Goal: Task Accomplishment & Management: Use online tool/utility

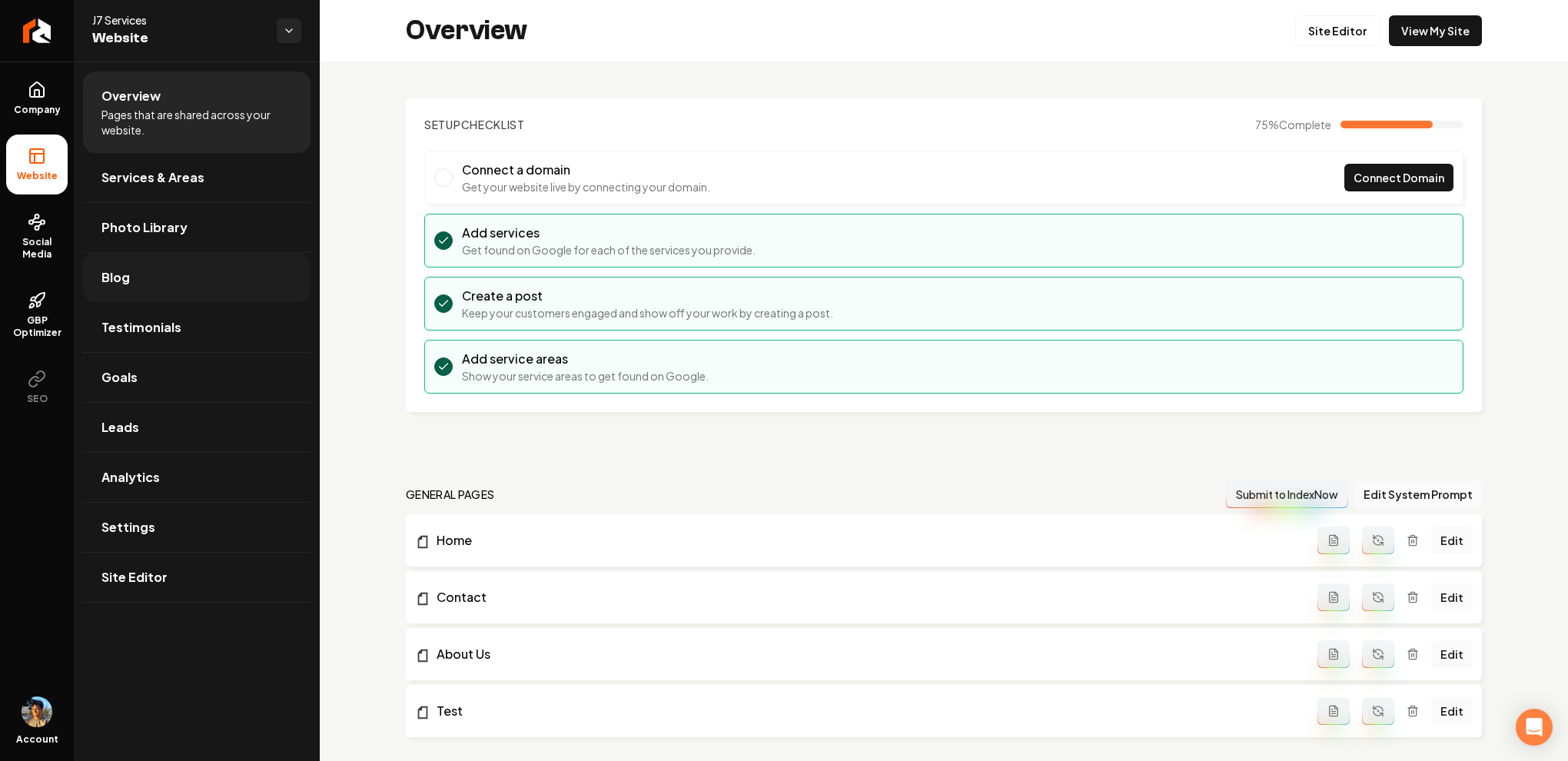
scroll to position [809, 0]
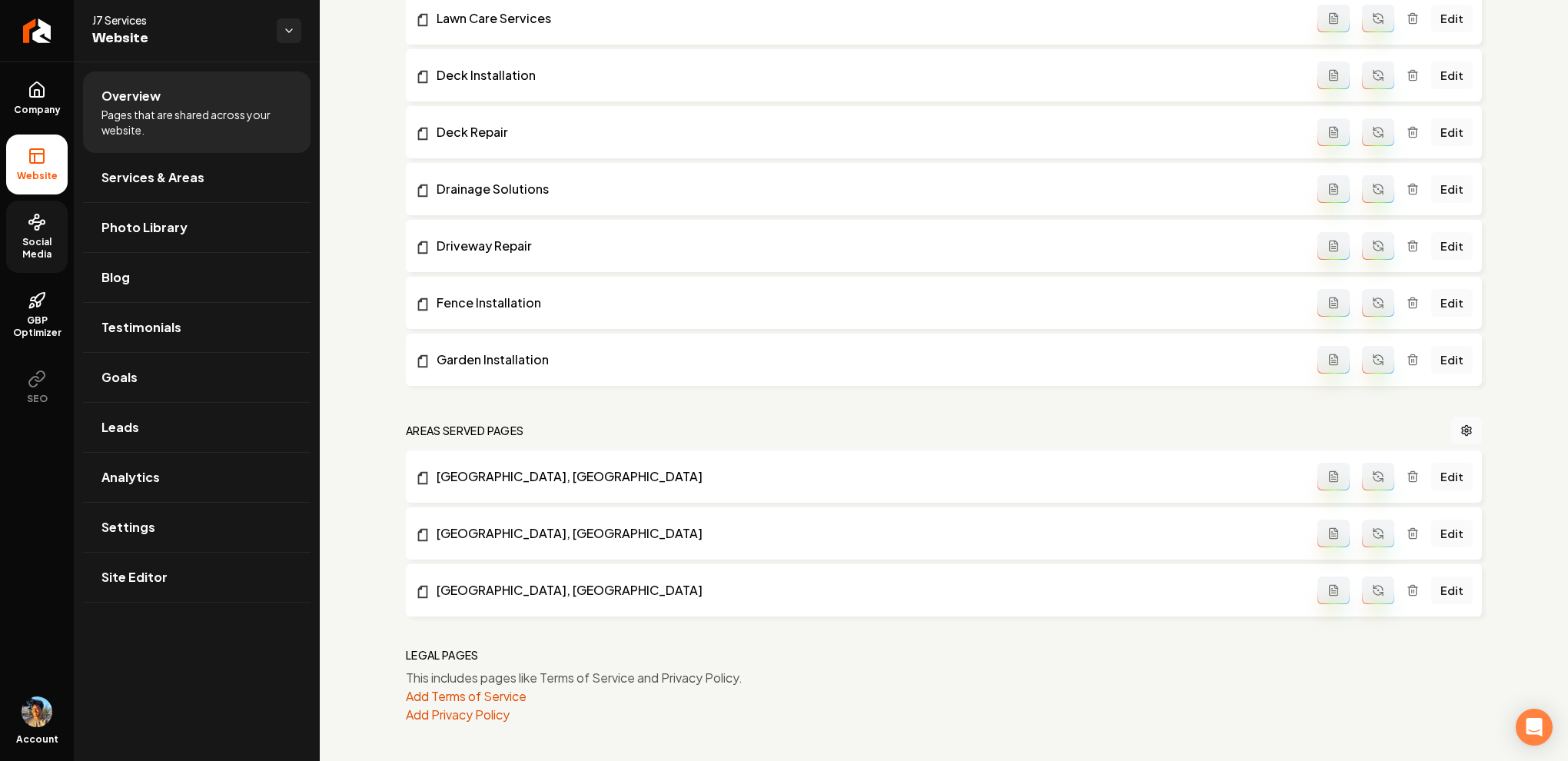
click at [37, 231] on icon at bounding box center [37, 222] width 18 height 18
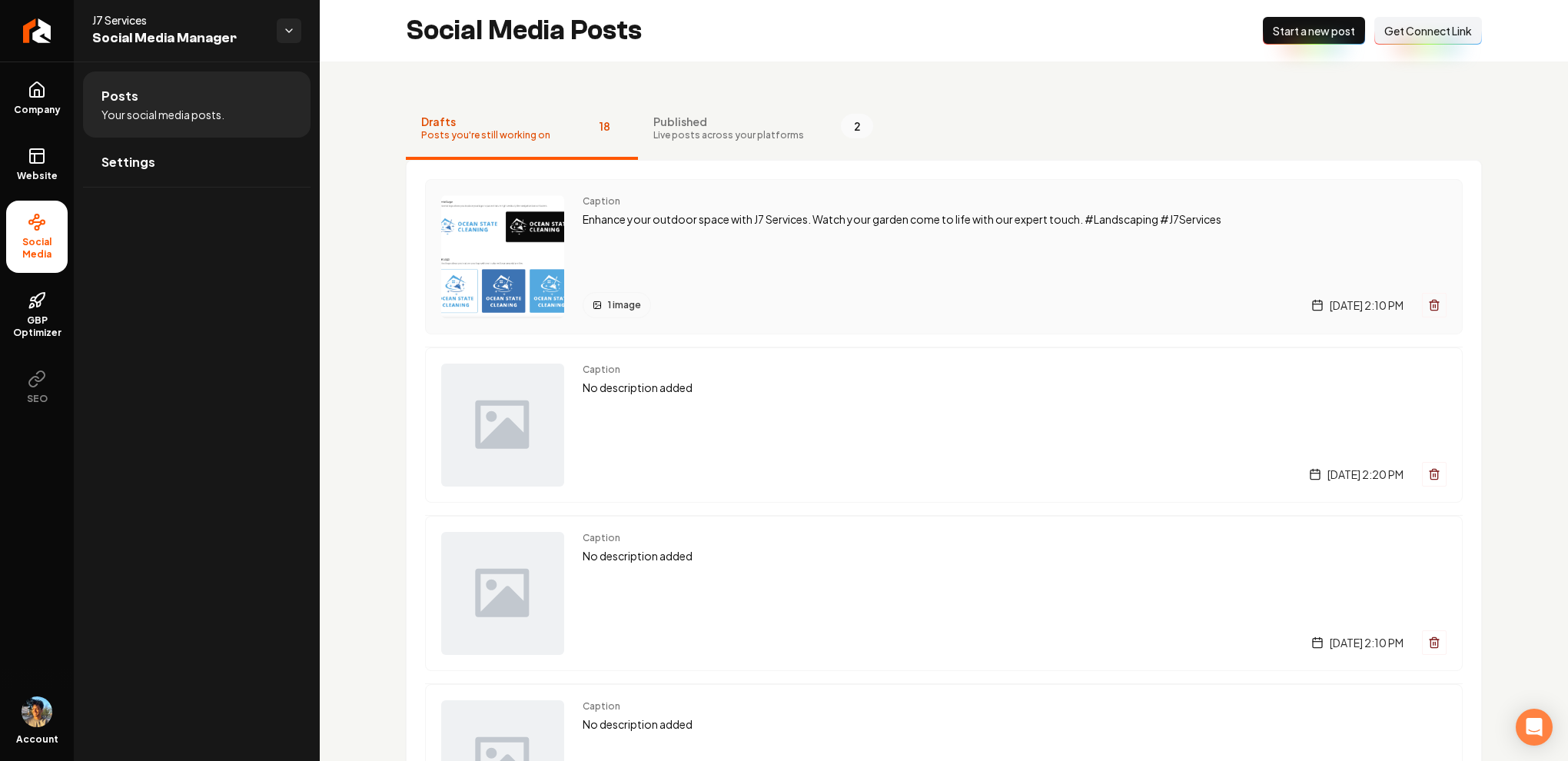
click at [677, 229] on div "Caption Enhance your outdoor space with J7 Services. Watch your garden come to …" at bounding box center [1015, 257] width 864 height 123
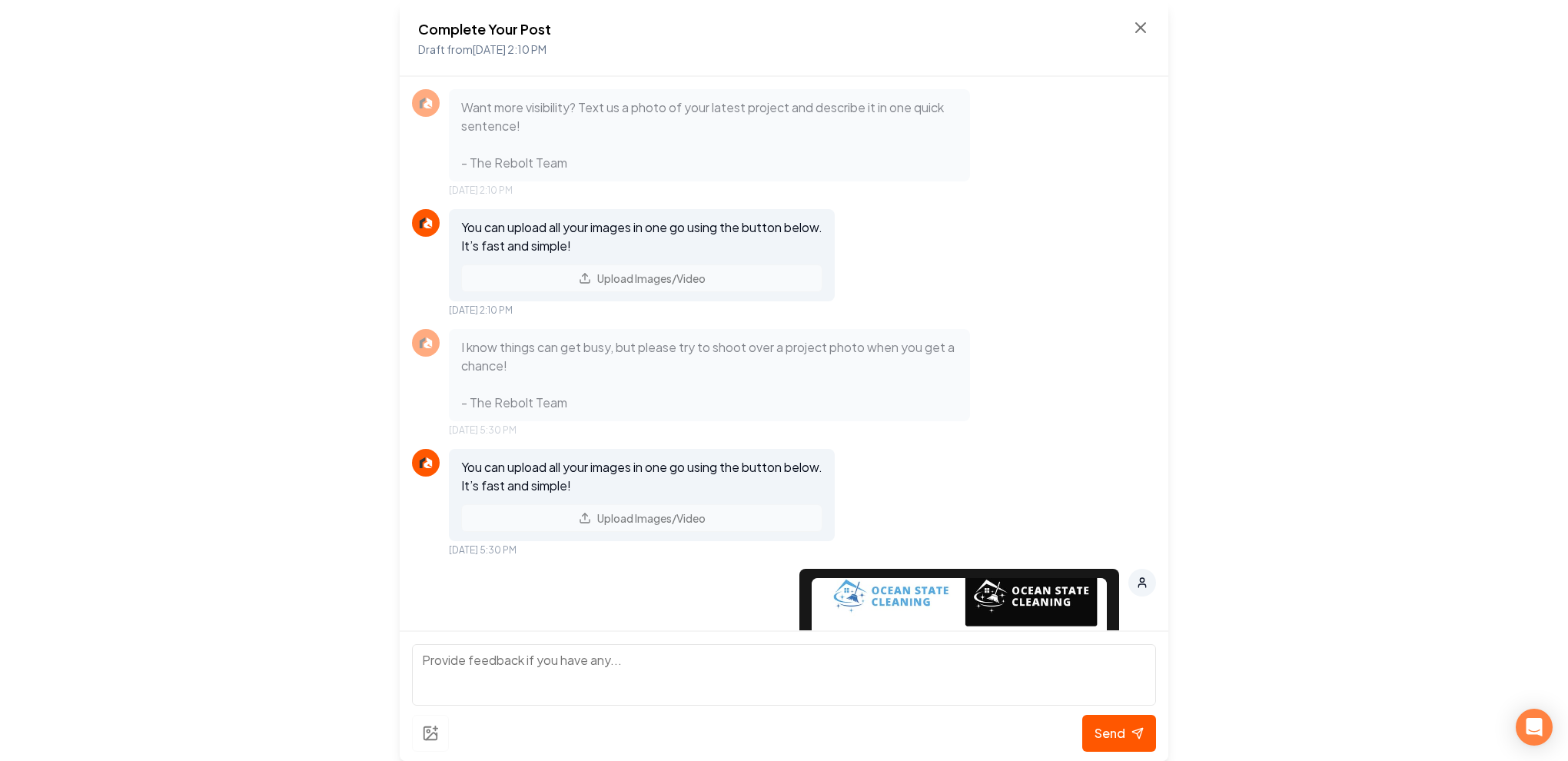
scroll to position [1546, 0]
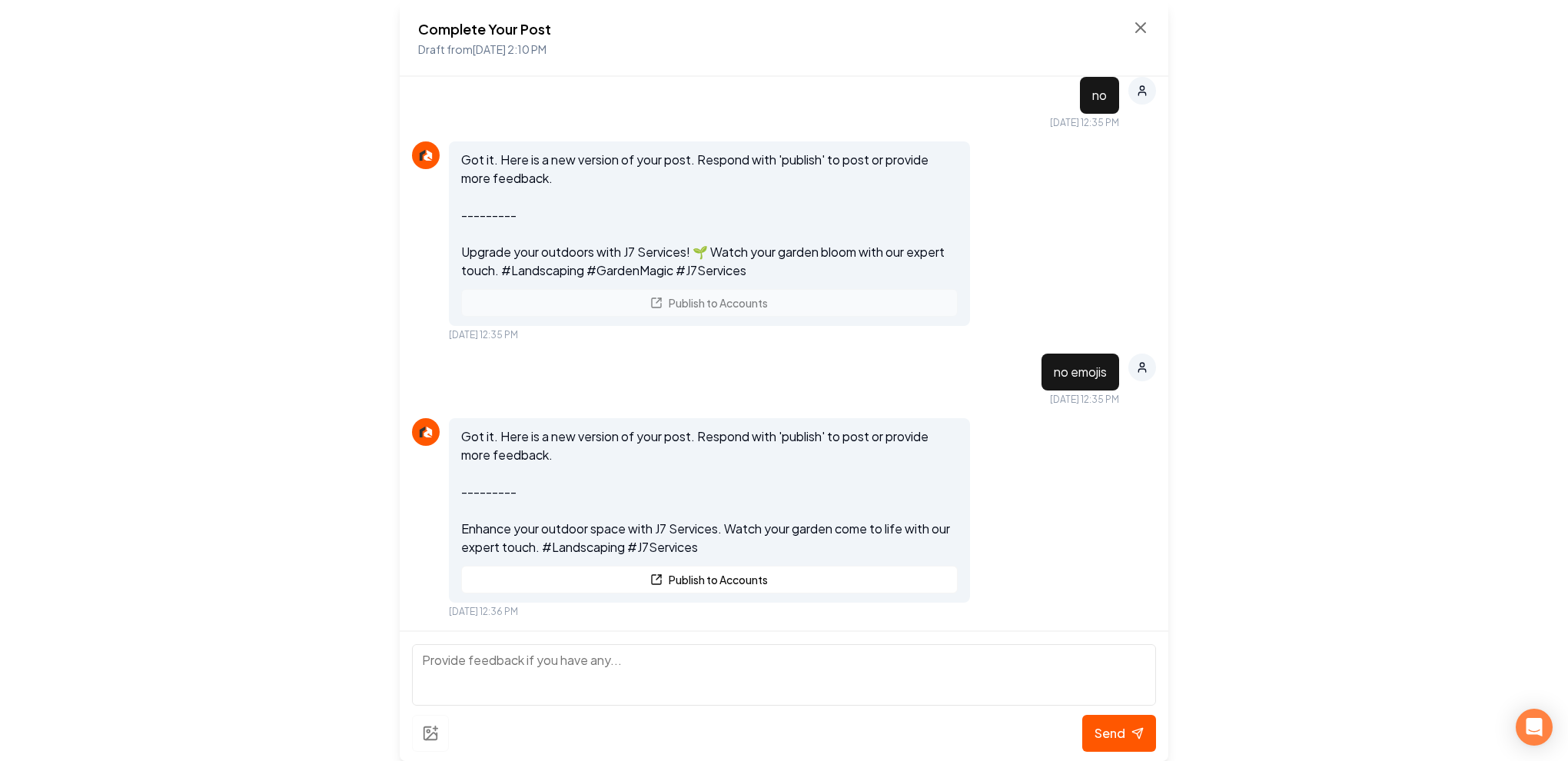
click at [644, 652] on textarea at bounding box center [784, 675] width 744 height 61
click at [433, 738] on div "Send" at bounding box center [784, 732] width 744 height 37
click at [439, 735] on div "Send" at bounding box center [784, 732] width 744 height 37
click at [483, 673] on textarea "To enrich screen reader interactions, please activate Accessibility in Grammarl…" at bounding box center [784, 675] width 744 height 61
click at [1144, 23] on icon at bounding box center [1141, 28] width 9 height 9
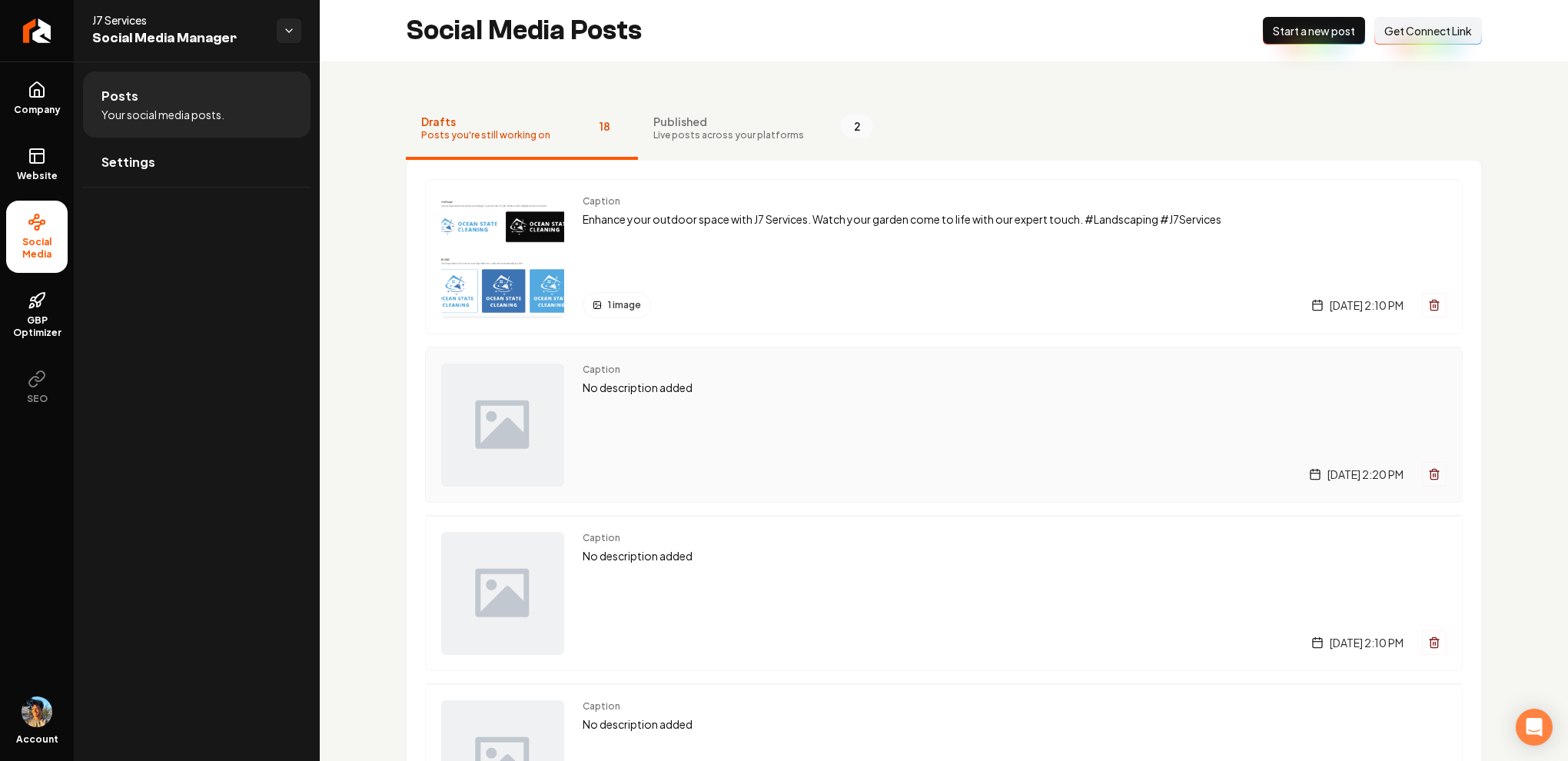
click at [757, 403] on div "Caption No description added [DATE] 2:20 PM" at bounding box center [1015, 425] width 864 height 123
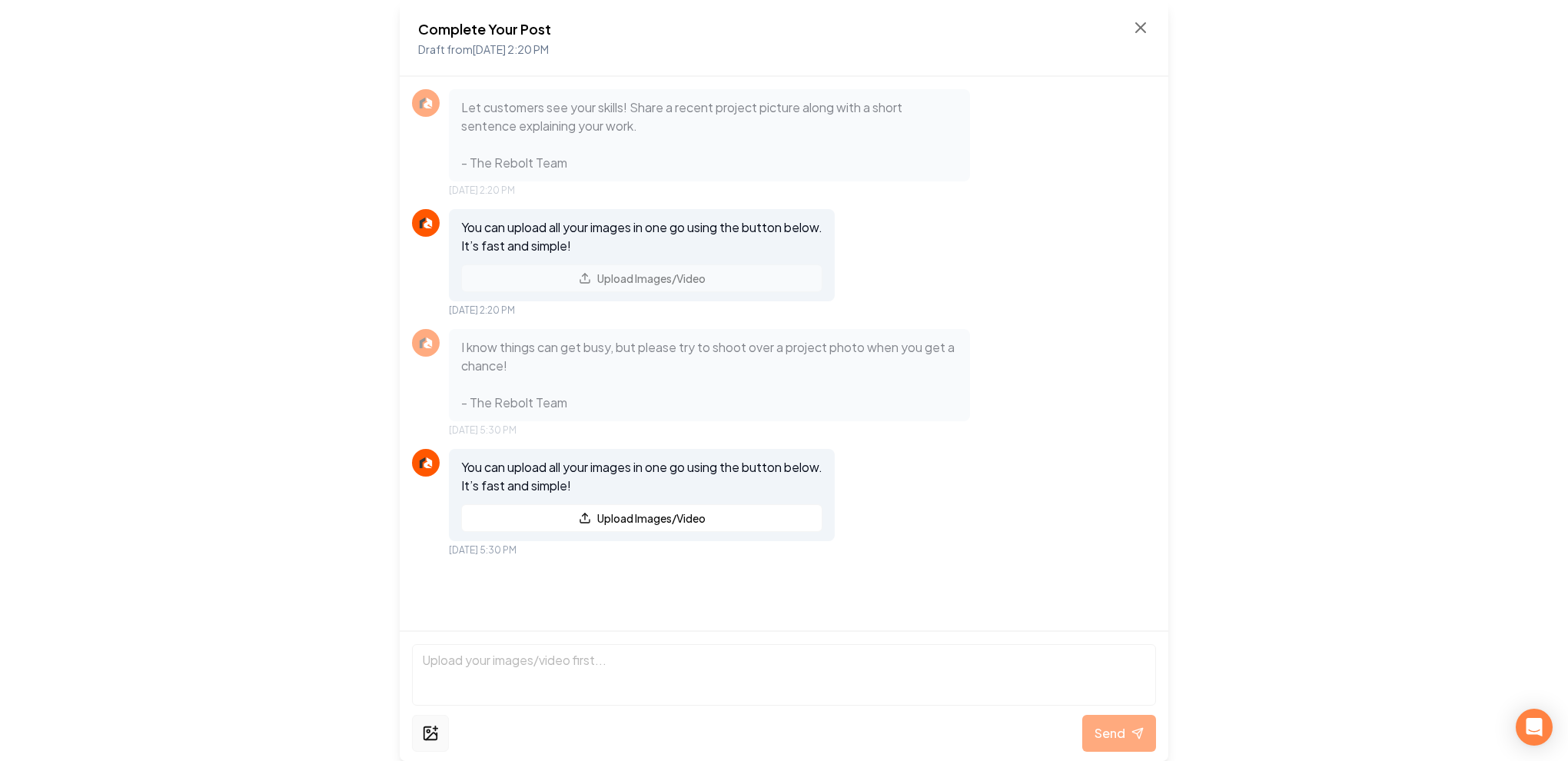
click at [425, 746] on button at bounding box center [430, 732] width 37 height 37
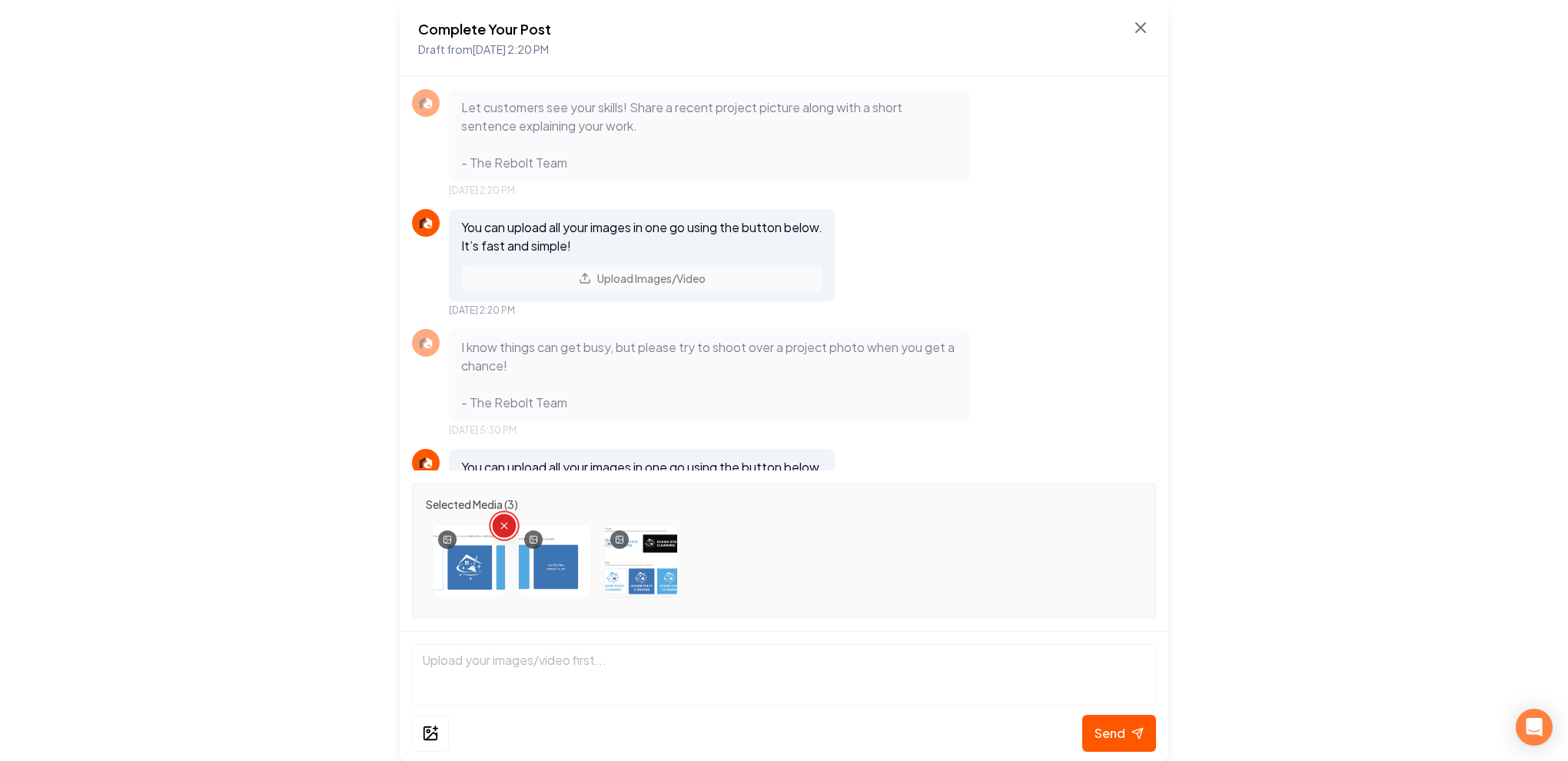
click at [509, 522] on icon "Remove image" at bounding box center [504, 525] width 12 height 12
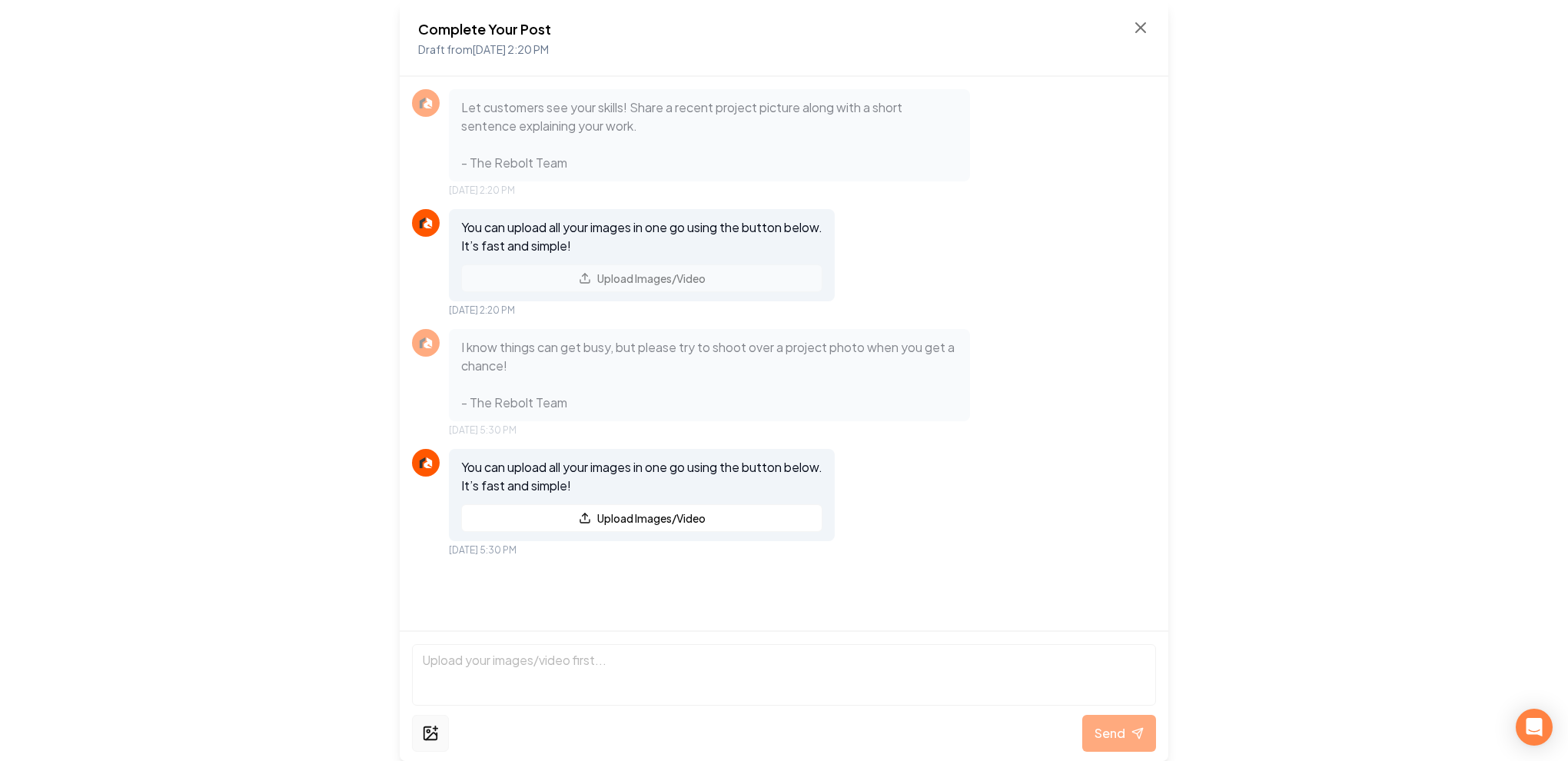
click at [432, 728] on icon at bounding box center [430, 733] width 17 height 18
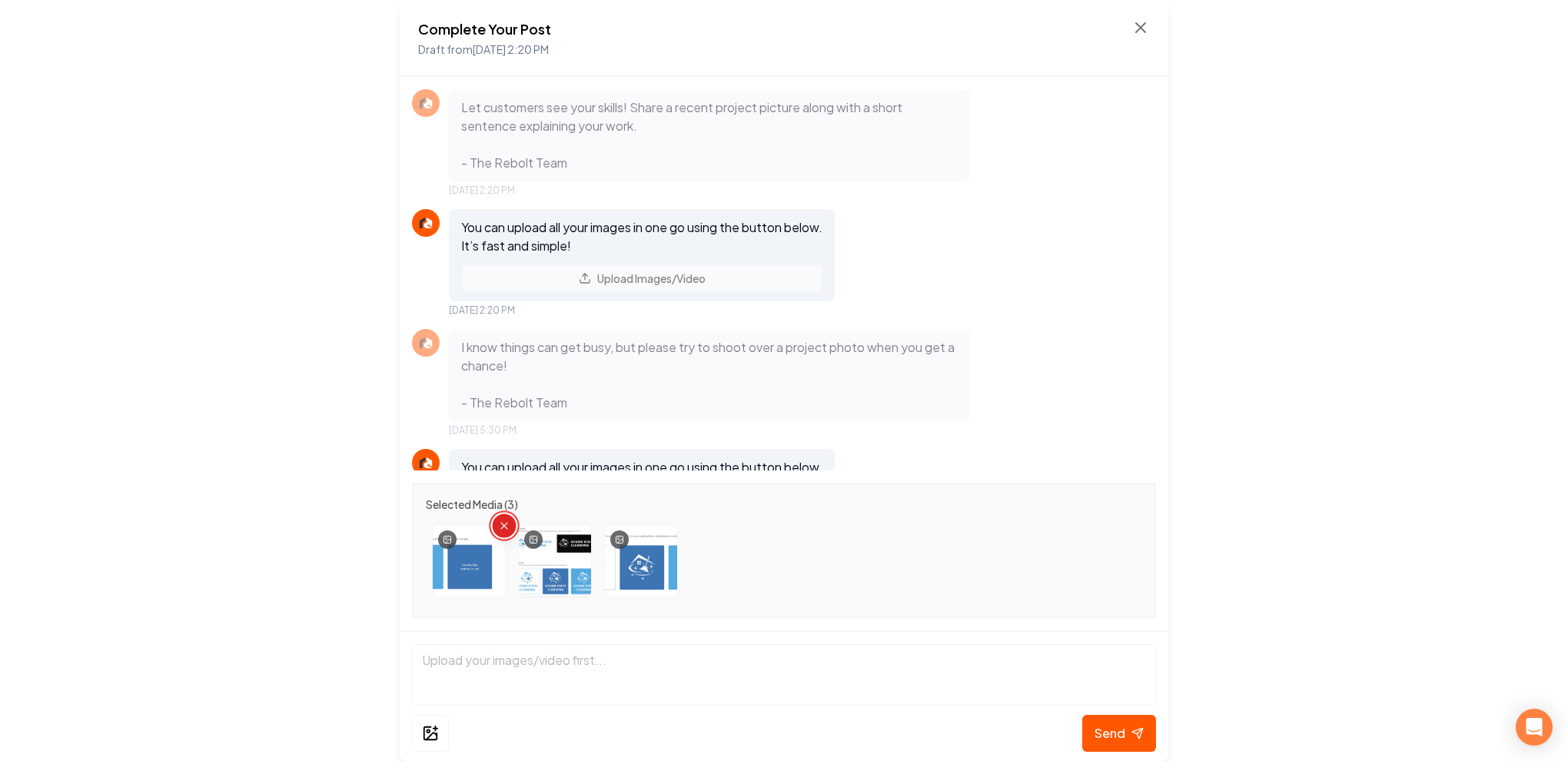
click at [506, 521] on icon "Remove image" at bounding box center [504, 525] width 12 height 12
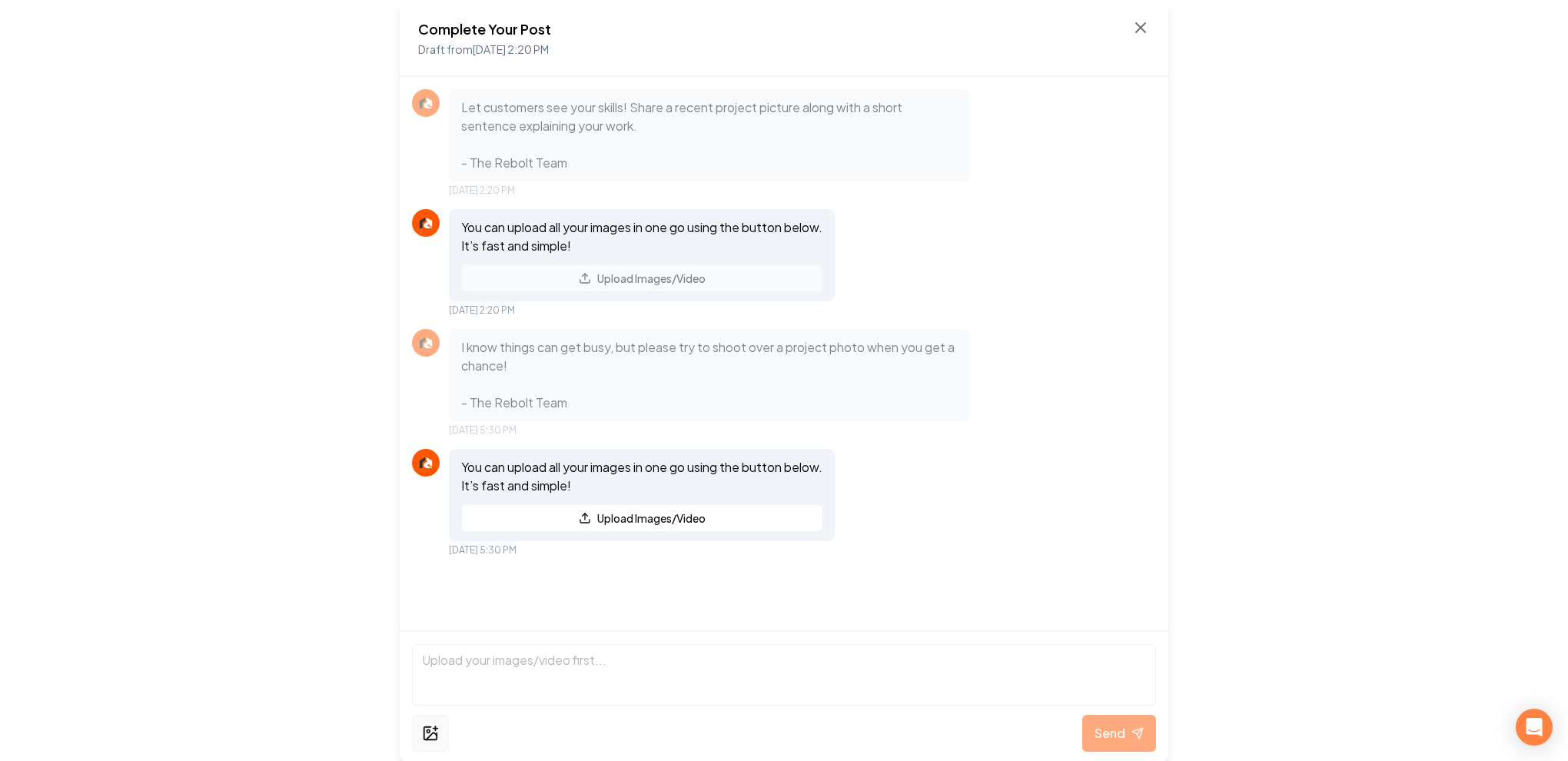
click at [434, 724] on icon at bounding box center [430, 733] width 17 height 18
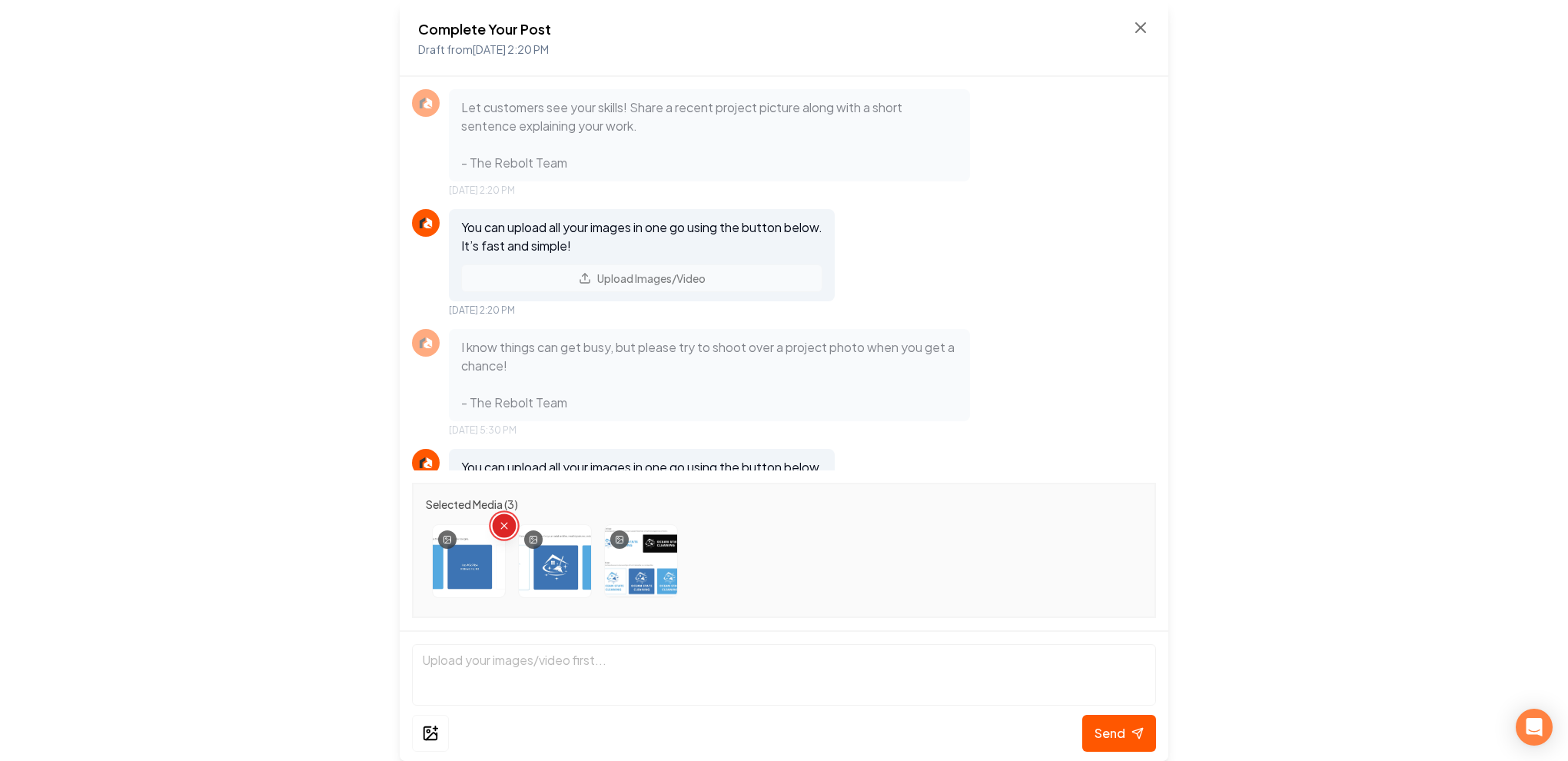
click at [501, 521] on icon "Remove image" at bounding box center [504, 525] width 12 height 12
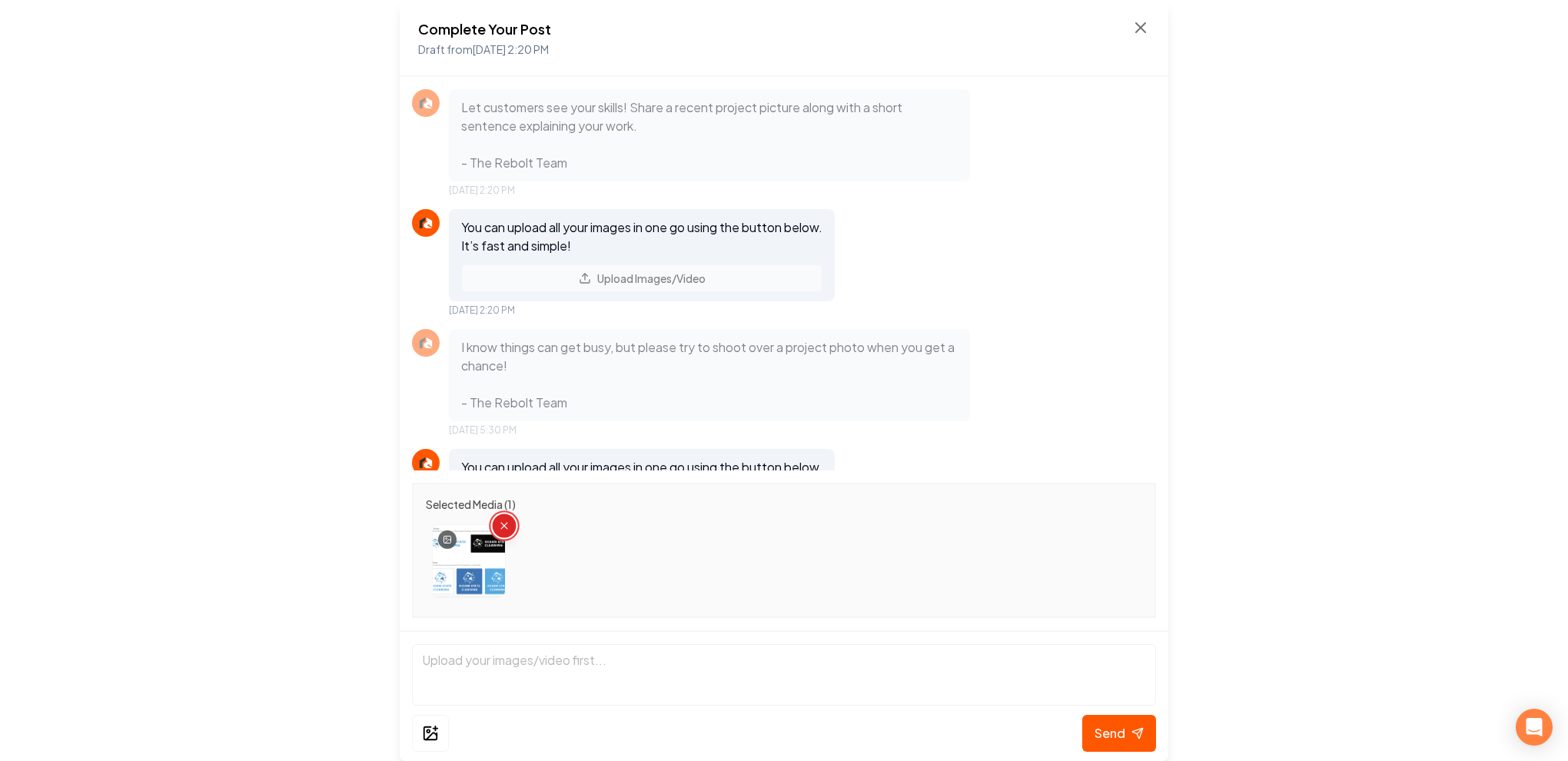
click at [501, 521] on icon "Remove image" at bounding box center [504, 525] width 12 height 12
